Goal: Task Accomplishment & Management: Manage account settings

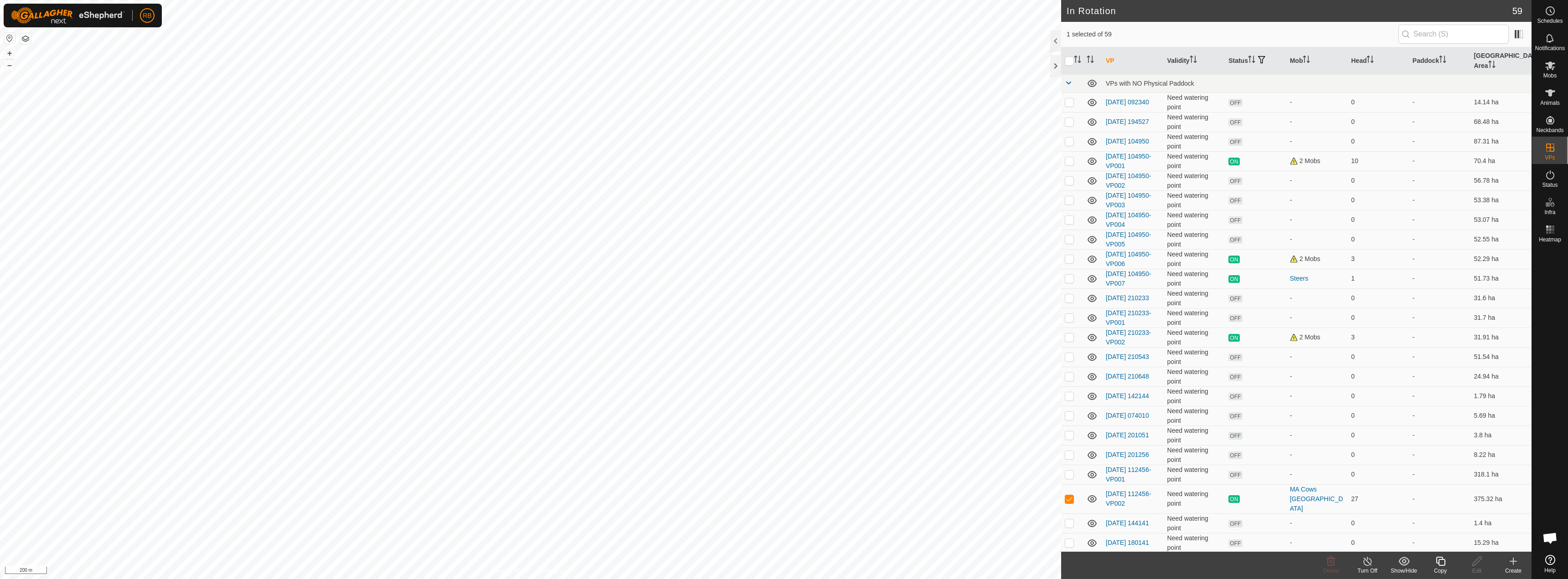
checkbox input "true"
checkbox input "false"
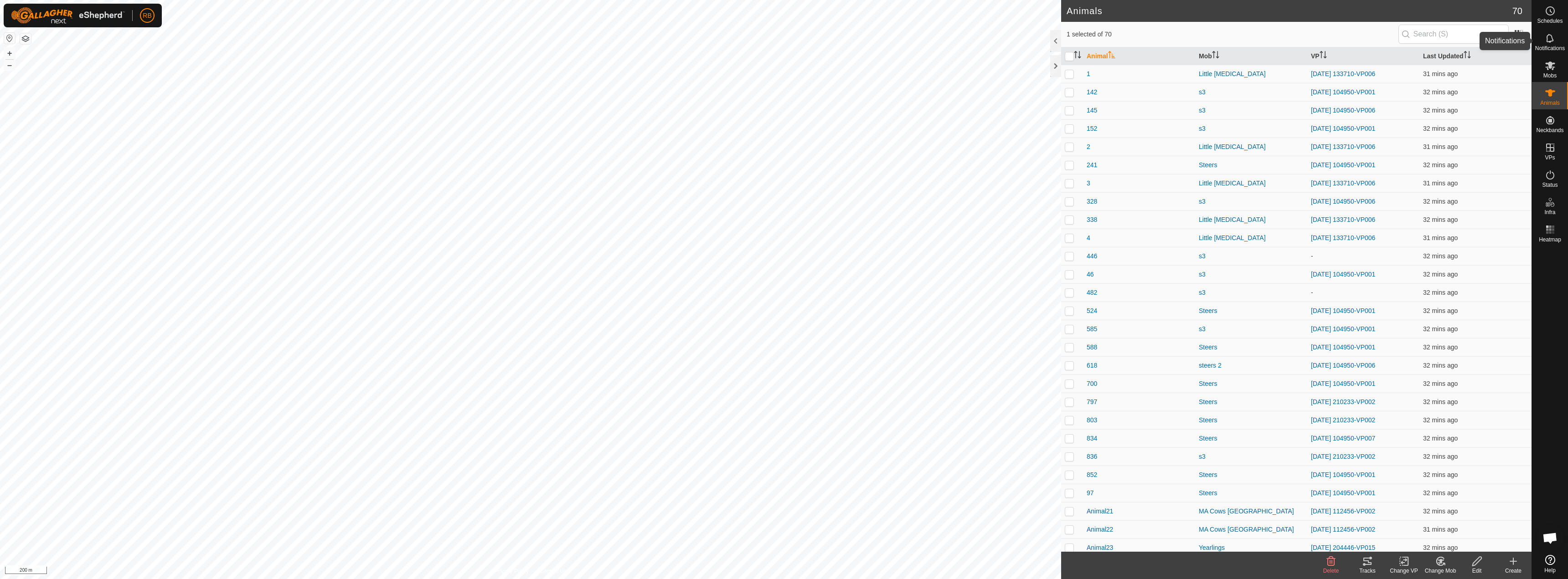
click at [1551, 36] on icon at bounding box center [1550, 38] width 11 height 11
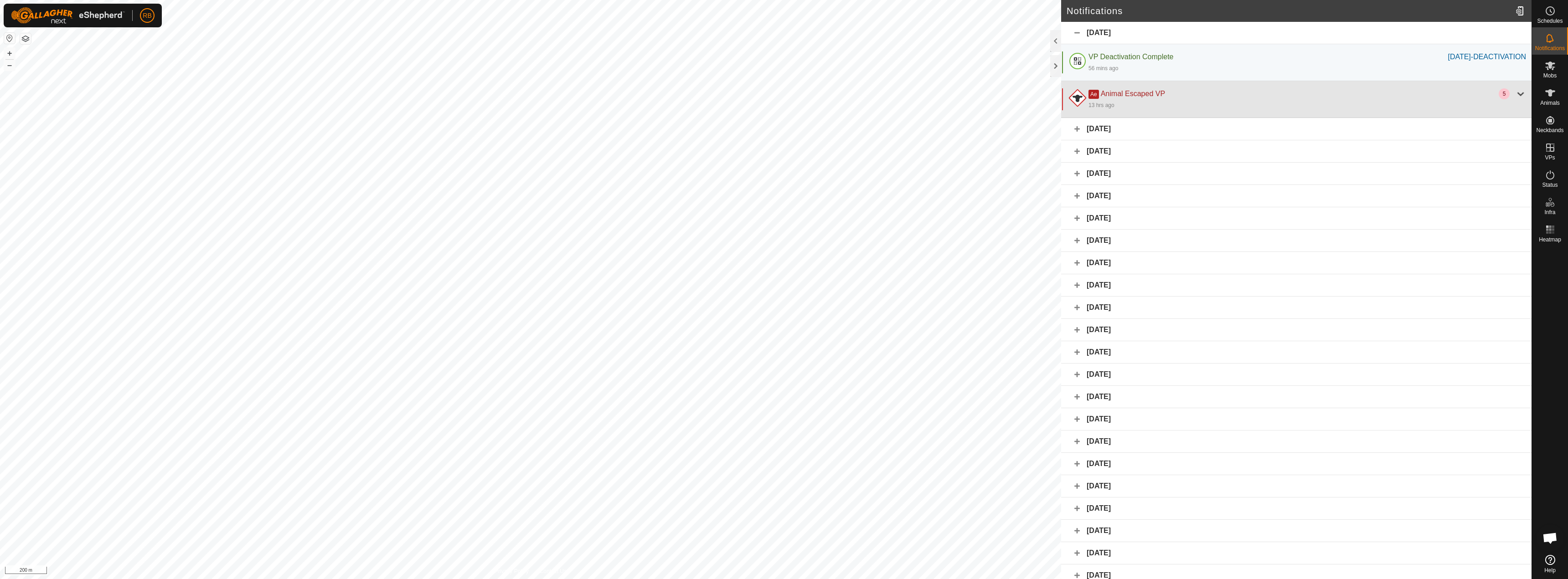
click at [1515, 95] on div at bounding box center [1521, 94] width 11 height 11
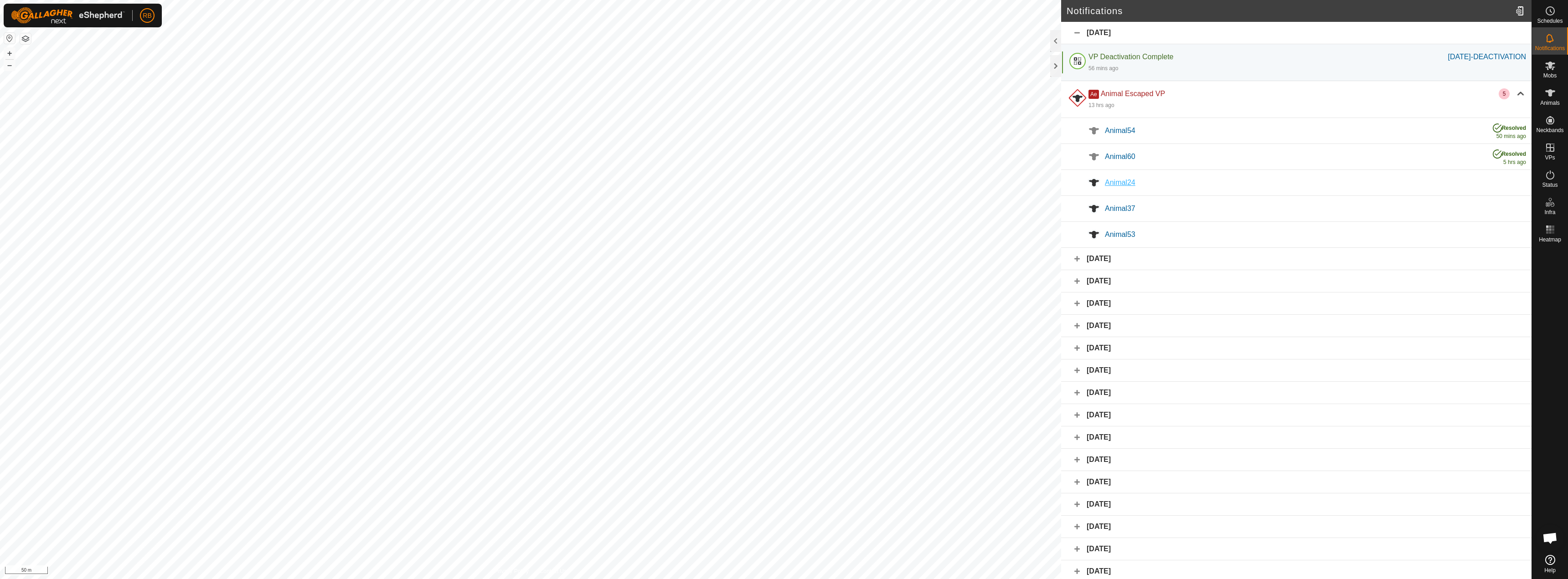
click at [1130, 183] on span "Animal24" at bounding box center [1120, 182] width 30 height 8
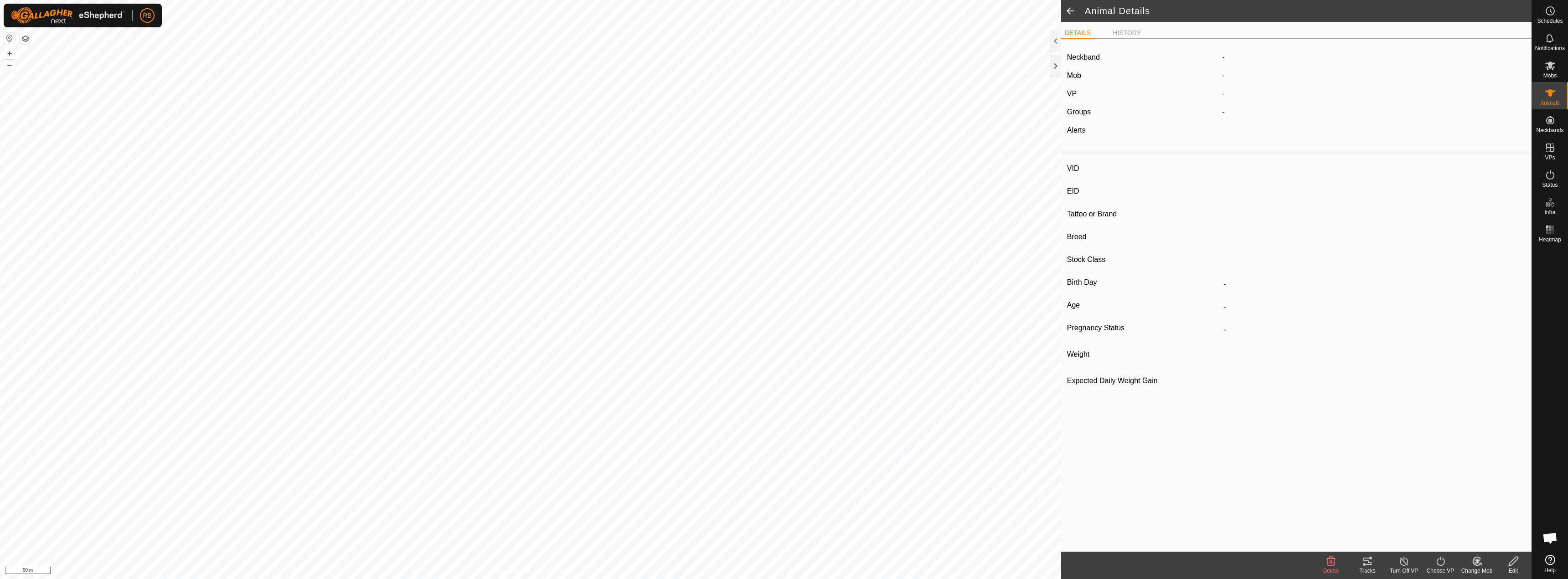
type input "-"
type input "bwf-2018"
type input "-"
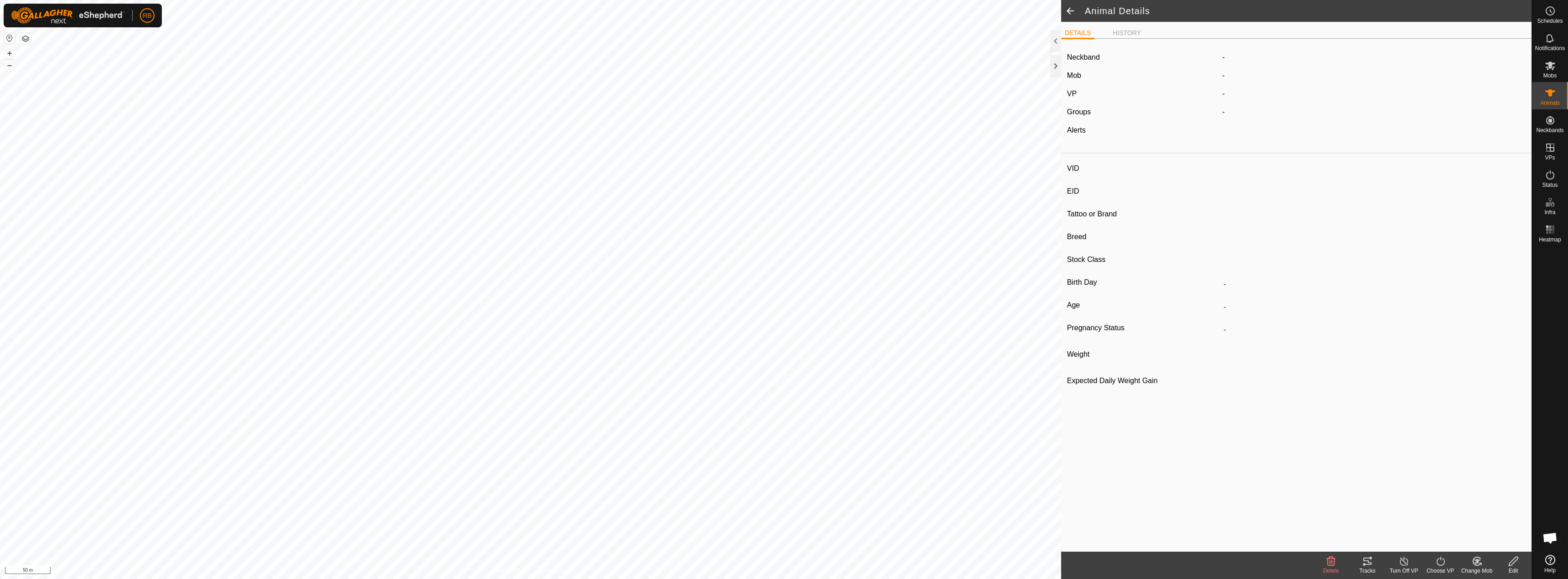
type input "-"
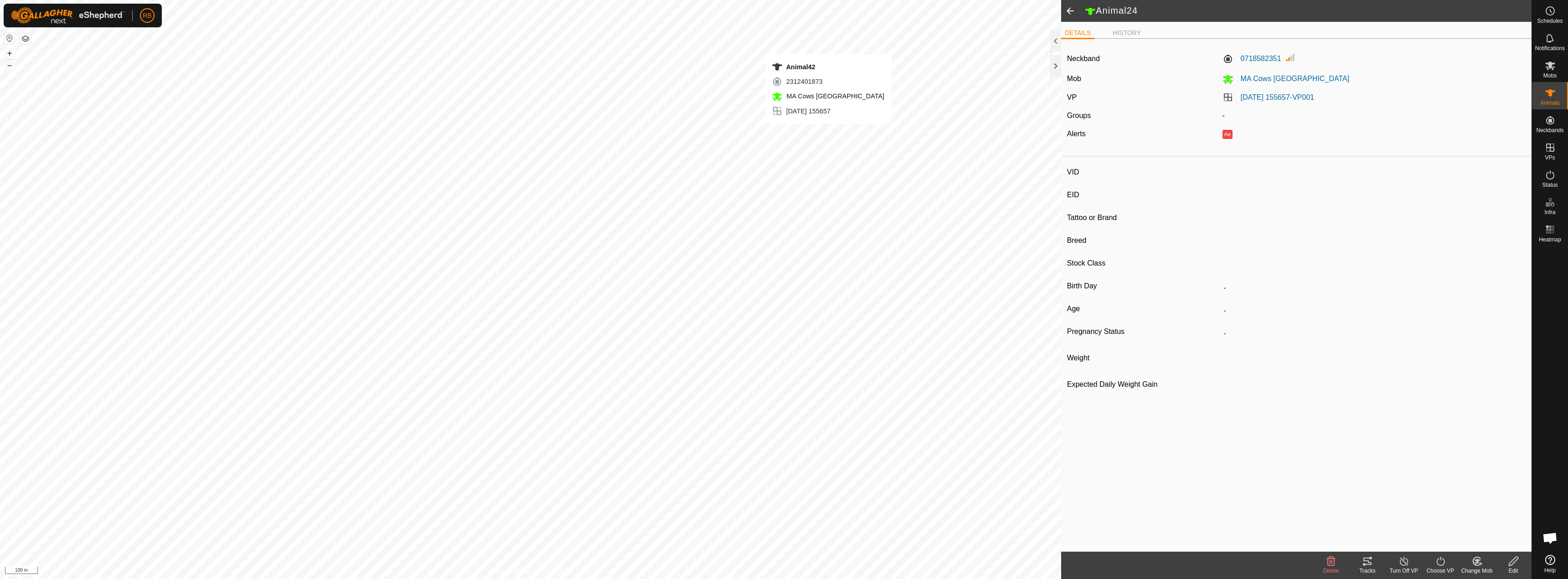
type input "rwf"
type input "-"
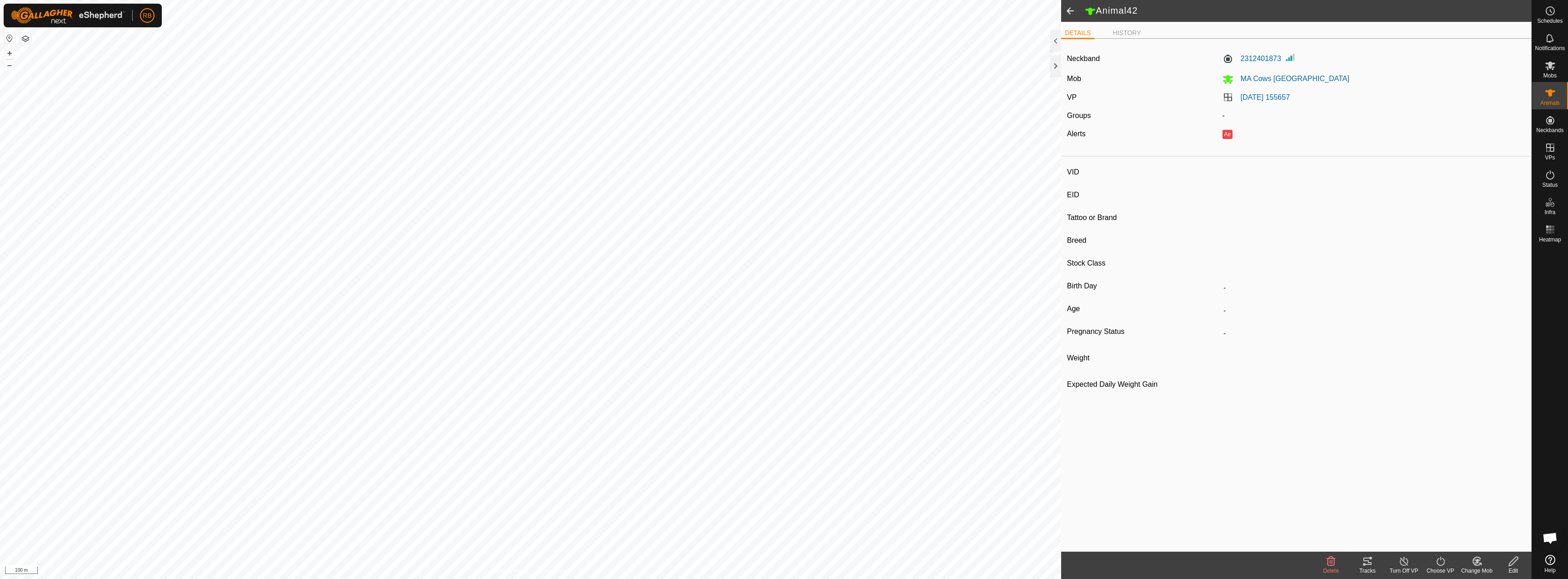
type input "-"
type input "bwf"
type input "-"
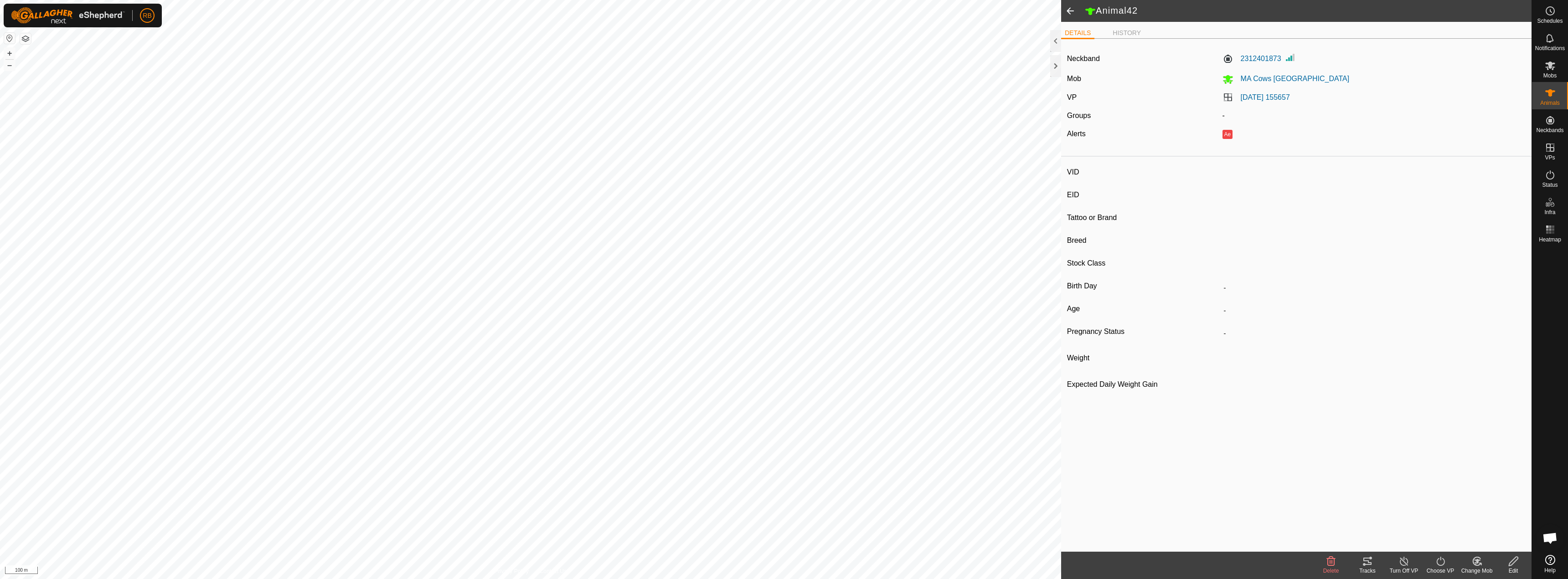
type input "-"
type input "rwf"
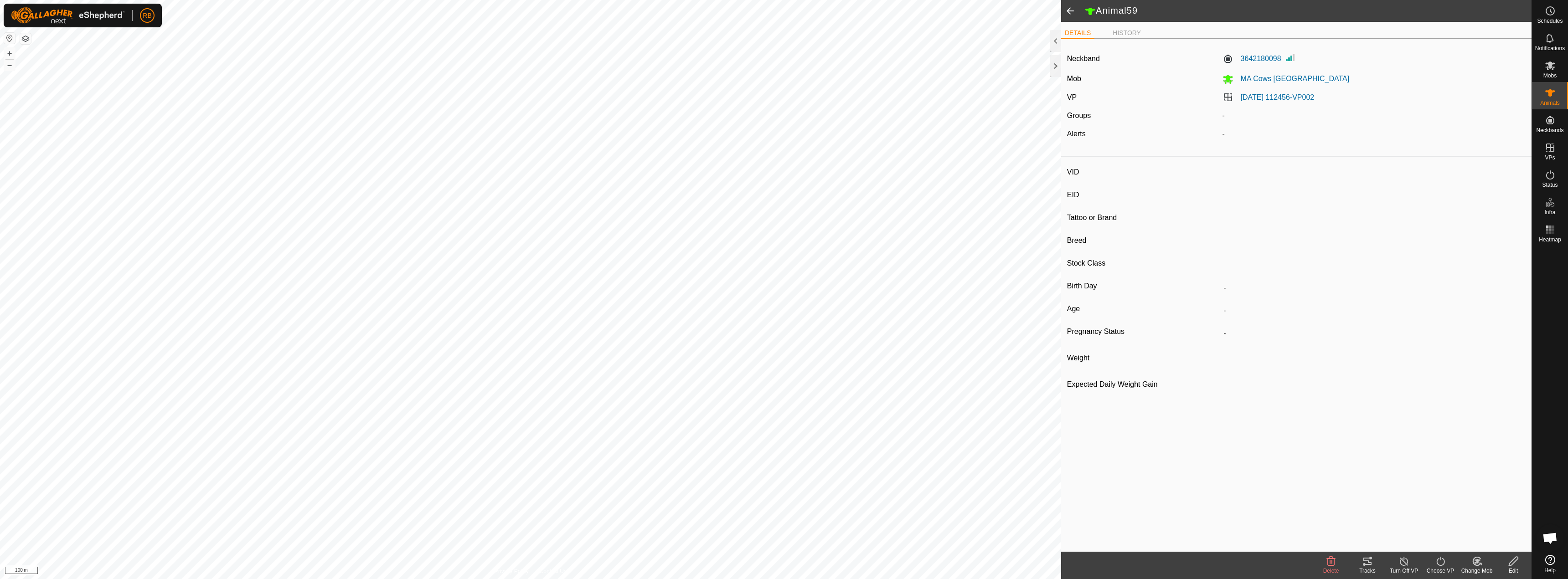
type input "-"
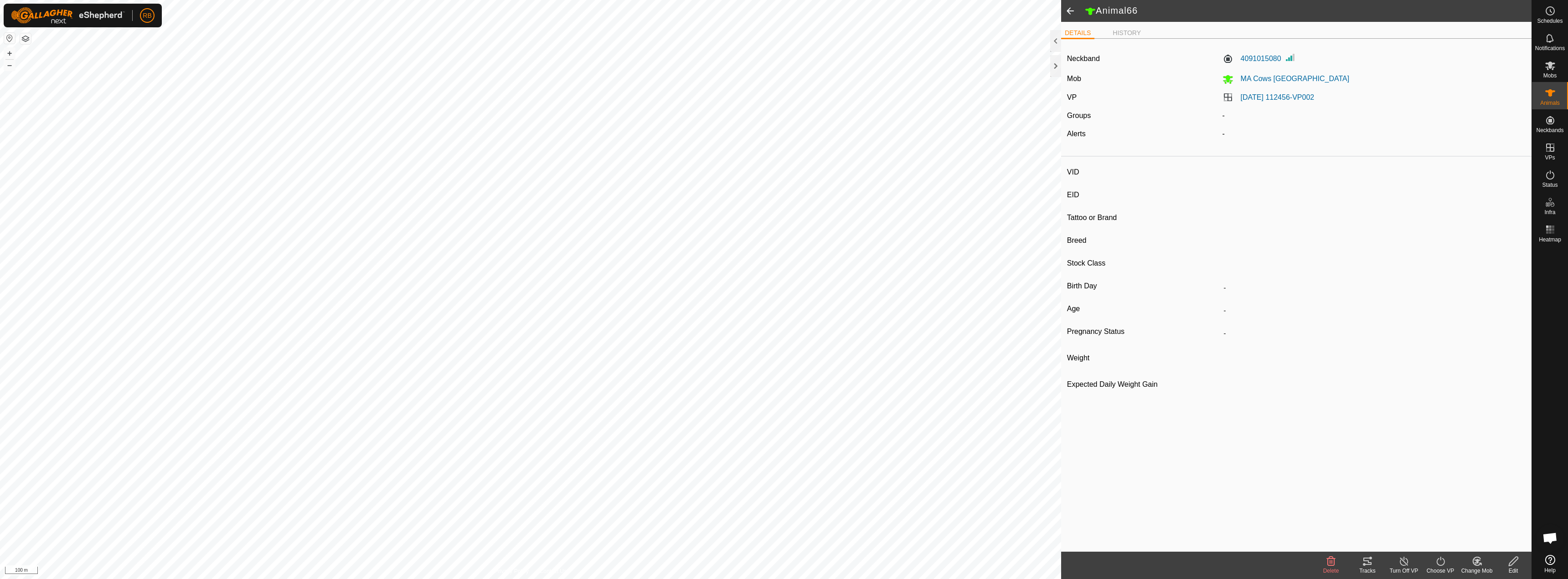
type input "-"
type input "bwf"
type input "-"
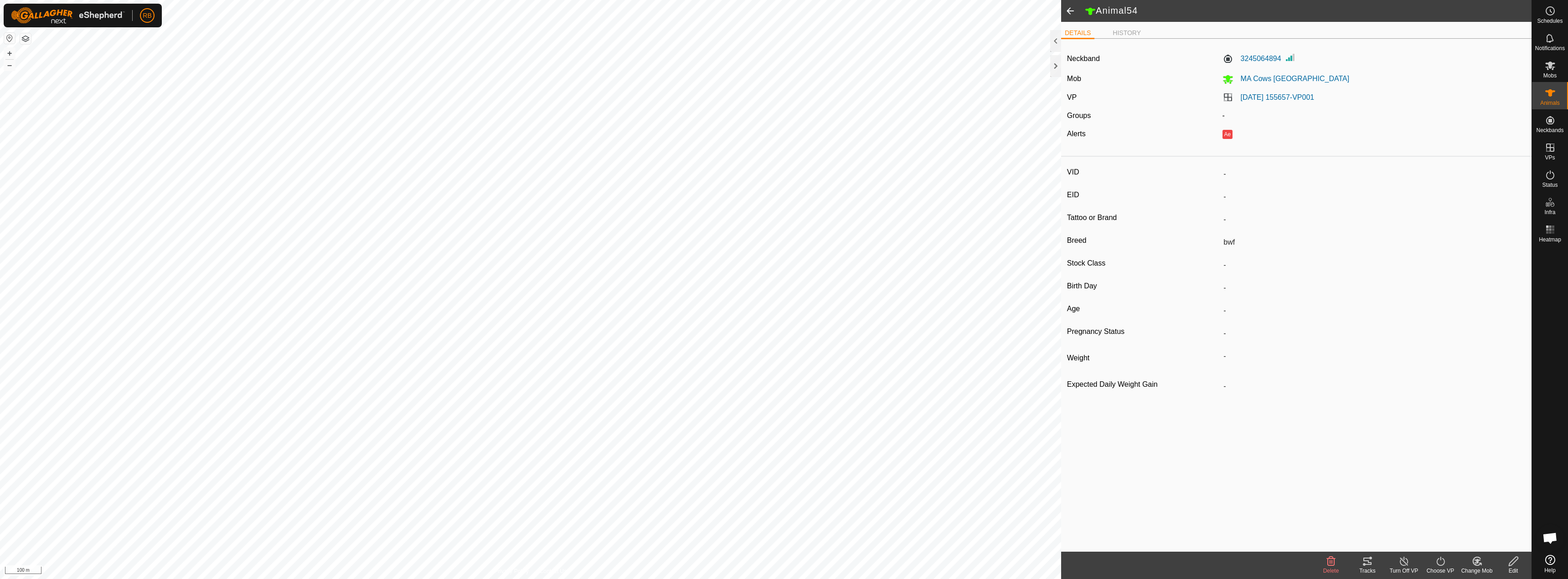
type input "bwf"
